Goal: Task Accomplishment & Management: Use online tool/utility

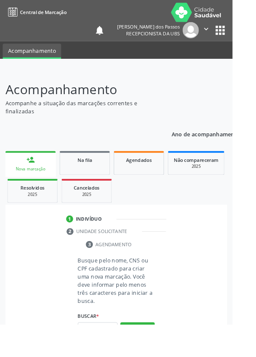
click at [255, 65] on html "Central de Marcação notifications [PERSON_NAME] dos Passos Recepcionista da UBS…" at bounding box center [128, 178] width 256 height 357
click at [105, 356] on input "text" at bounding box center [108, 361] width 44 height 14
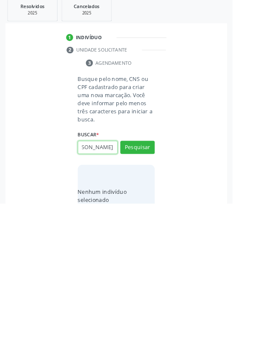
scroll to position [0, 51]
type input "Massa Gabrielly Aguiar Santos"
click at [149, 294] on button "Pesquisar" at bounding box center [151, 295] width 38 height 14
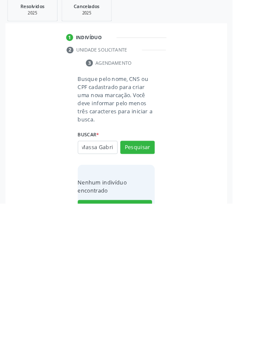
scroll to position [0, 0]
type input "M"
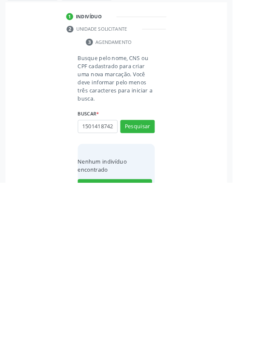
scroll to position [0, 2]
type input "15014187420"
click at [156, 293] on button "Pesquisar" at bounding box center [151, 295] width 38 height 14
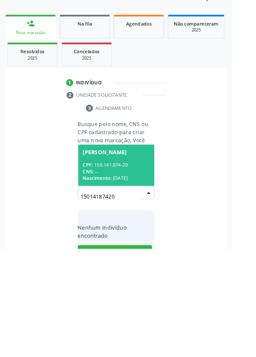
scroll to position [67, 0]
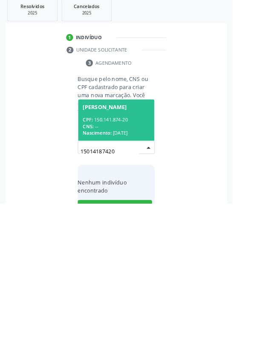
click at [129, 264] on div "CPF: 150.141.874-20" at bounding box center [128, 264] width 74 height 7
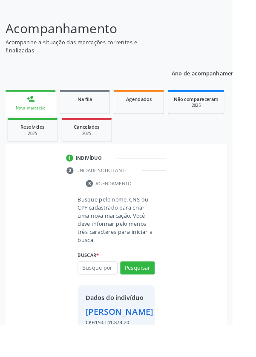
click at [126, 350] on div "[PERSON_NAME]" at bounding box center [131, 343] width 74 height 14
click at [128, 348] on div "[PERSON_NAME]" at bounding box center [131, 343] width 74 height 14
click at [126, 348] on div "[PERSON_NAME]" at bounding box center [131, 343] width 74 height 14
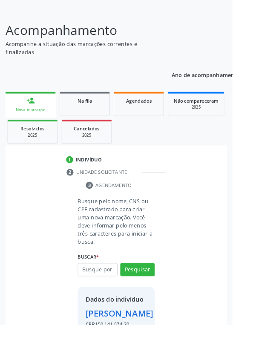
scroll to position [63, 0]
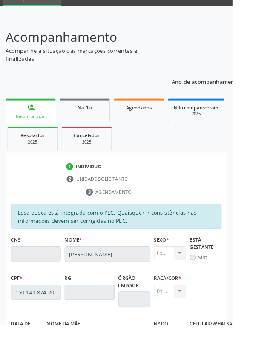
scroll to position [57, 0]
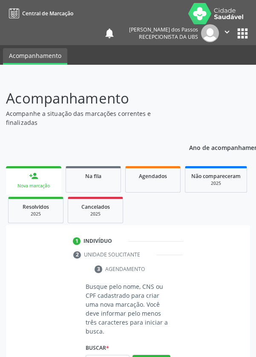
scroll to position [53, 0]
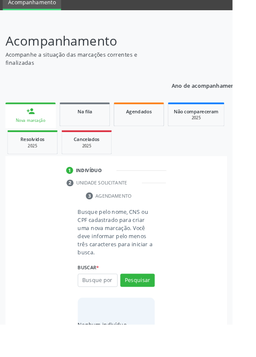
click at [112, 309] on input "text" at bounding box center [108, 308] width 44 height 14
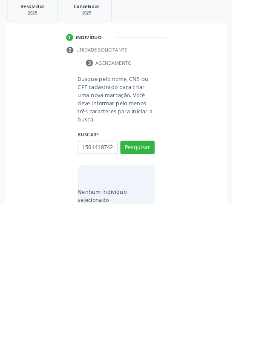
scroll to position [0, 2]
type input "15014187420"
click at [150, 289] on button "Pesquisar" at bounding box center [151, 295] width 38 height 14
type input "15014187420"
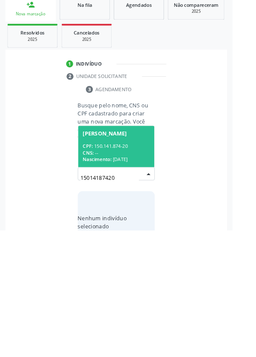
scroll to position [67, 0]
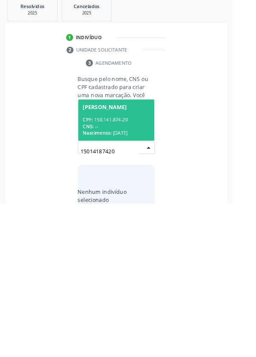
click at [128, 269] on div "CNS: --" at bounding box center [128, 271] width 74 height 7
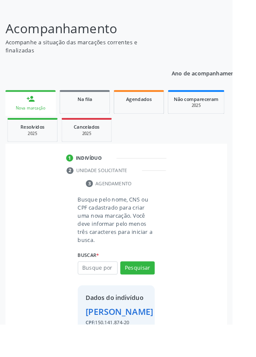
scroll to position [63, 0]
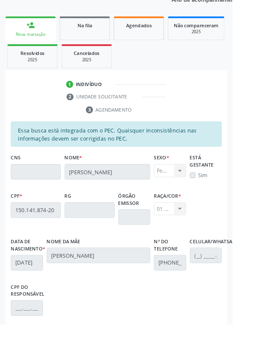
scroll to position [202, 0]
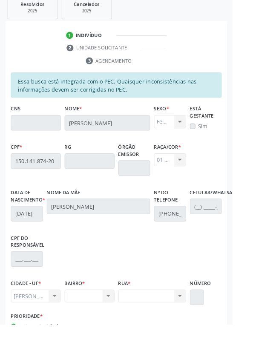
click at [114, 332] on div "Nenhum resultado encontrado para: " " Não há nenhuma opção para ser exibida." at bounding box center [98, 325] width 55 height 14
click at [110, 330] on div "Nenhum resultado encontrado para: " " Não há nenhuma opção para ser exibida." at bounding box center [98, 325] width 55 height 14
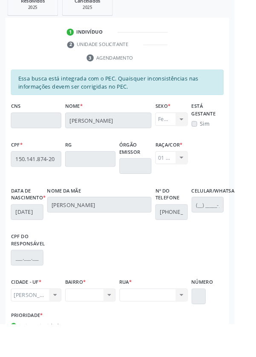
click at [91, 331] on div "Nenhum resultado encontrado para: " " Não há nenhuma opção para ser exibida." at bounding box center [98, 325] width 55 height 14
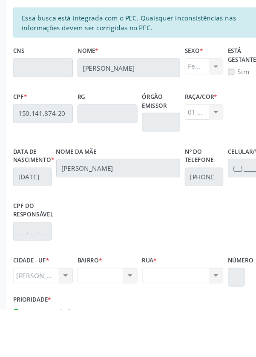
click at [87, 331] on div "Nenhum resultado encontrado para: " " Não há nenhuma opção para ser exibida." at bounding box center [98, 325] width 55 height 14
click at [92, 329] on div "Nenhum resultado encontrado para: " " Não há nenhuma opção para ser exibida." at bounding box center [98, 325] width 55 height 14
click at [120, 327] on div "Nenhum resultado encontrado para: " " Não há nenhuma opção para ser exibida." at bounding box center [98, 325] width 55 height 14
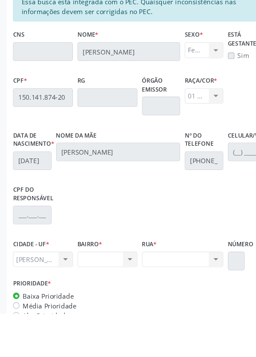
scroll to position [231, 0]
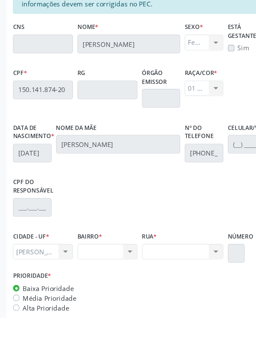
click at [96, 303] on div "Nenhum resultado encontrado para: " " Não há nenhuma opção para ser exibida." at bounding box center [98, 296] width 55 height 14
click at [122, 303] on div "Nenhum resultado encontrado para: " " Não há nenhuma opção para ser exibida." at bounding box center [98, 296] width 55 height 14
click at [123, 302] on div "Nenhum resultado encontrado para: " " Não há nenhuma opção para ser exibida." at bounding box center [98, 296] width 55 height 14
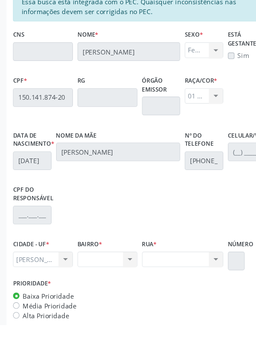
scroll to position [231, 0]
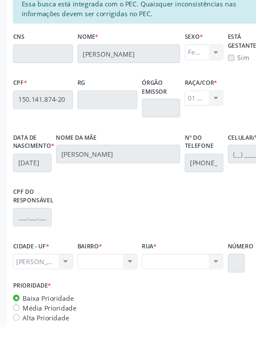
click at [196, 301] on div "Nenhum resultado encontrado para: " " Não há nenhuma opção para ser exibida." at bounding box center [167, 296] width 74 height 14
click at [112, 303] on div "Nenhum resultado encontrado para: " " Não há nenhuma opção para ser exibida." at bounding box center [98, 296] width 55 height 14
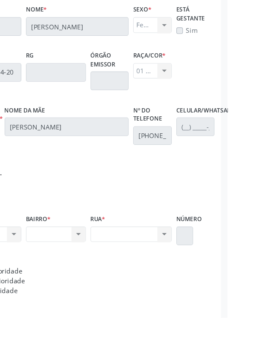
scroll to position [247, 0]
